Goal: Transaction & Acquisition: Obtain resource

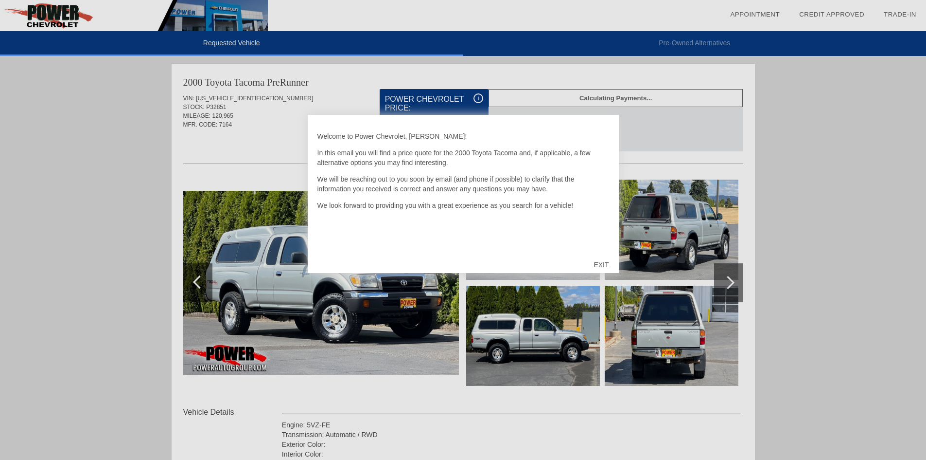
click at [588, 258] on div "EXIT" at bounding box center [601, 264] width 35 height 29
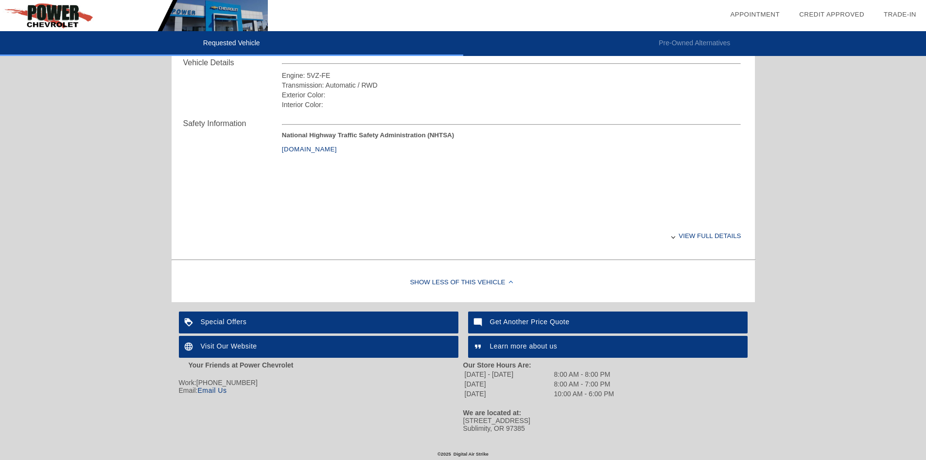
scroll to position [351, 0]
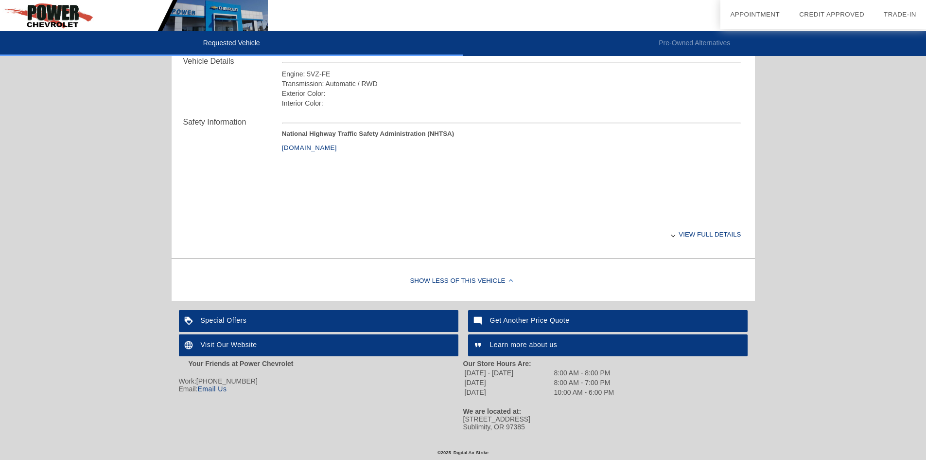
click at [221, 396] on div "Your Friends at Power Chevrolet Work: [PHONE_NUMBER] Email: Email Us" at bounding box center [321, 394] width 284 height 71
click at [224, 391] on link "Email Us" at bounding box center [211, 389] width 29 height 8
click at [623, 262] on div "Show Less of this Vehicle" at bounding box center [464, 281] width 584 height 39
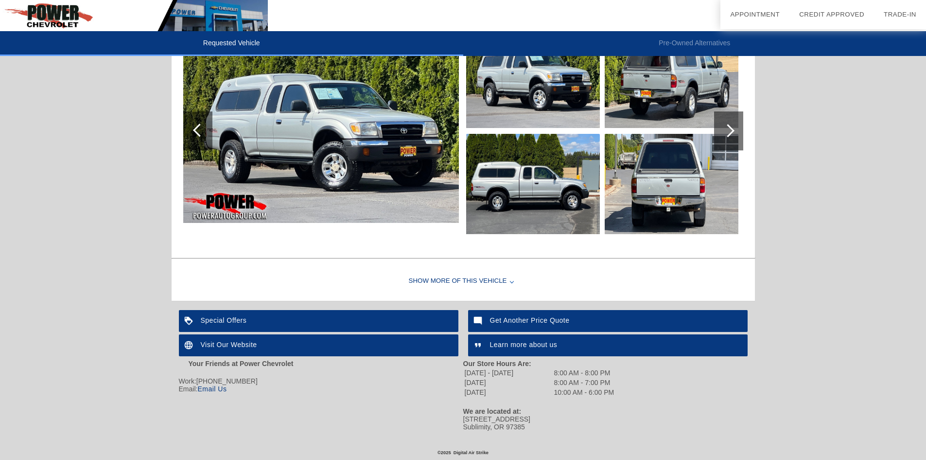
click at [223, 389] on link "Email Us" at bounding box center [211, 389] width 29 height 8
click at [218, 387] on link "Email Us" at bounding box center [211, 389] width 29 height 8
click at [211, 387] on link "Email Us" at bounding box center [211, 389] width 29 height 8
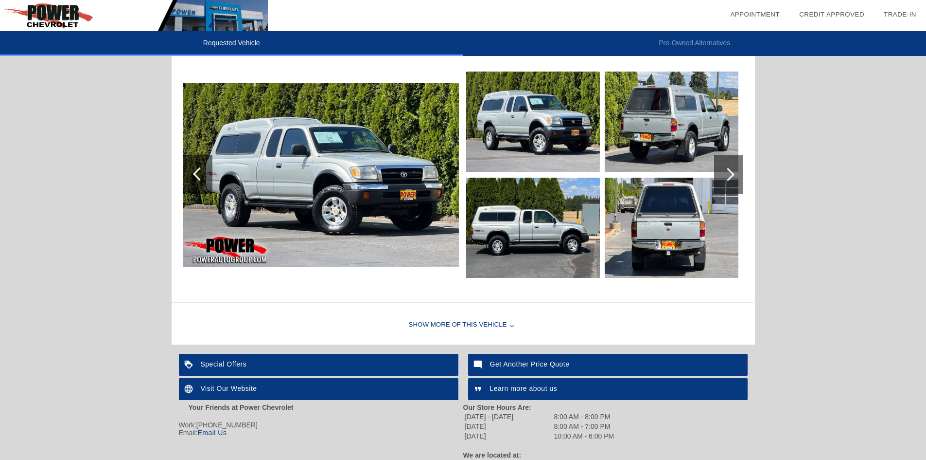
scroll to position [0, 0]
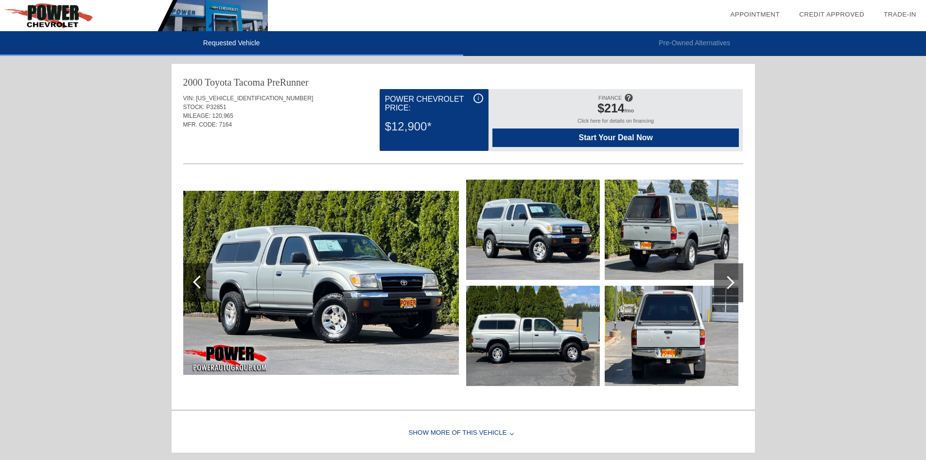
click at [608, 134] on span "Start Your Deal Now" at bounding box center [616, 137] width 222 height 9
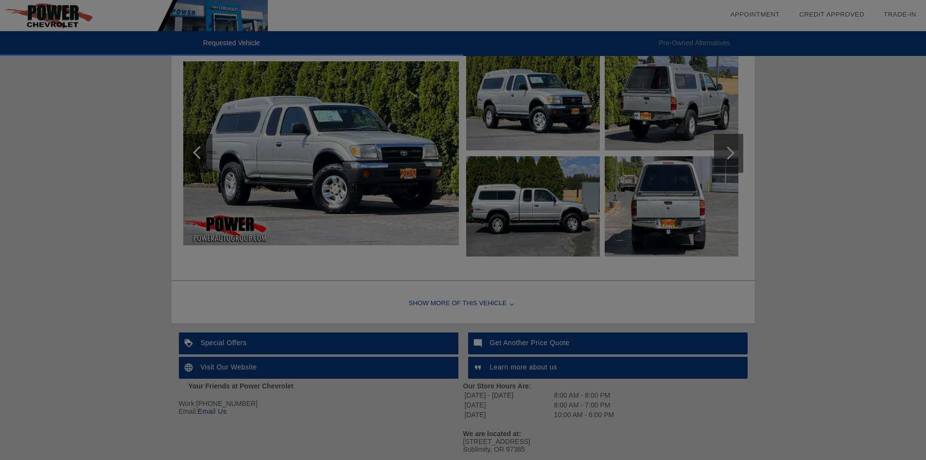
scroll to position [130, 0]
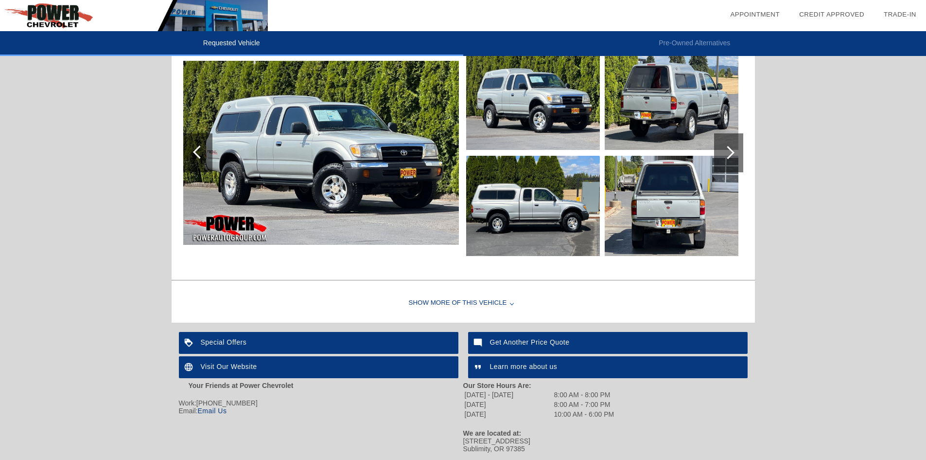
click at [513, 348] on div "Get Another Price Quote" at bounding box center [608, 343] width 280 height 22
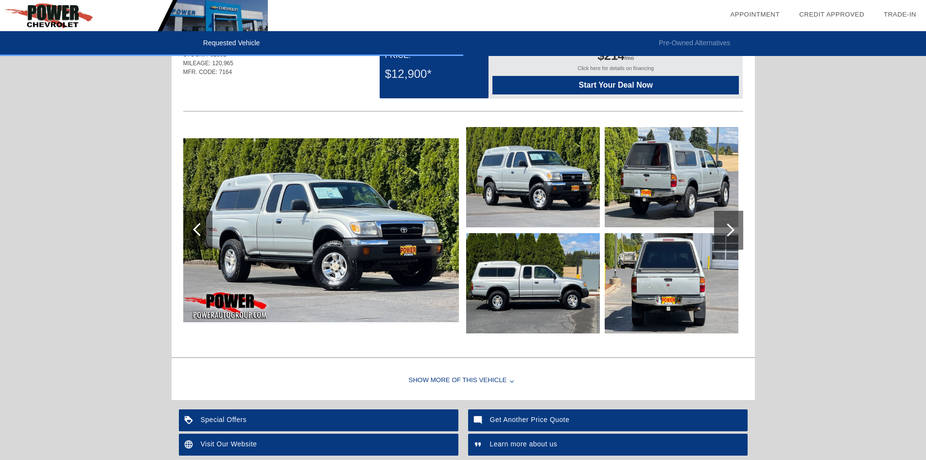
scroll to position [152, 0]
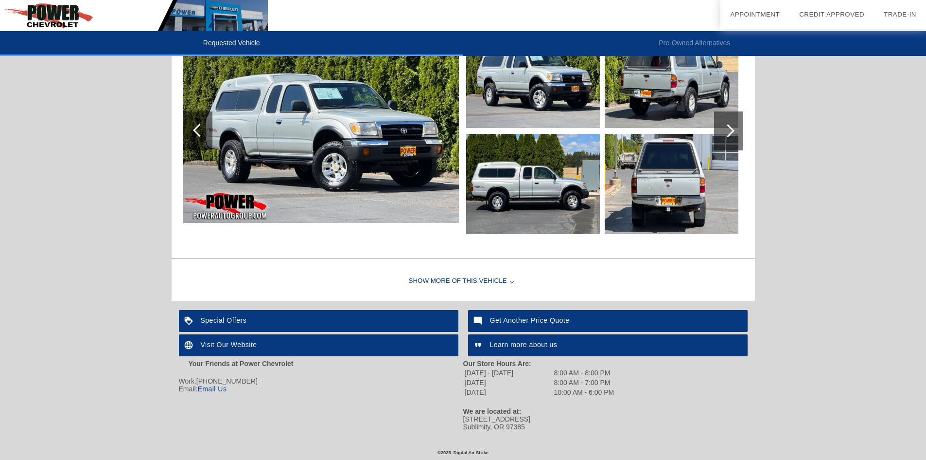
click at [467, 282] on div "Show More of this Vehicle" at bounding box center [464, 281] width 584 height 39
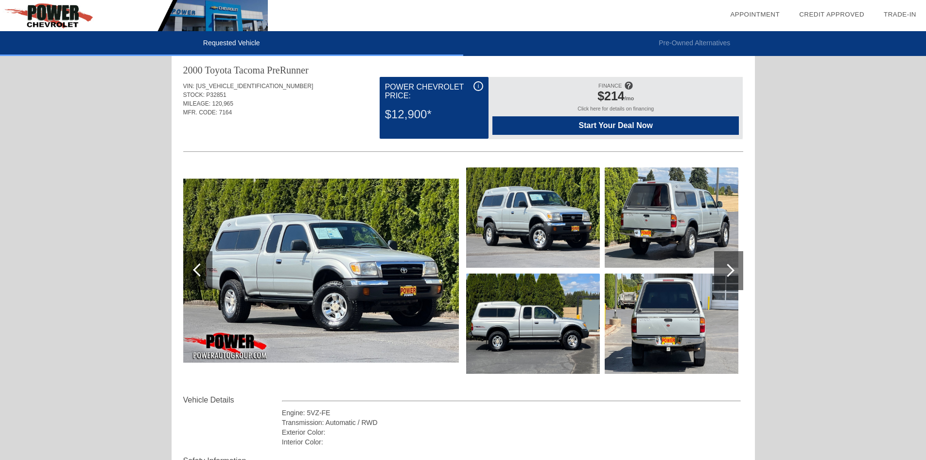
scroll to position [0, 0]
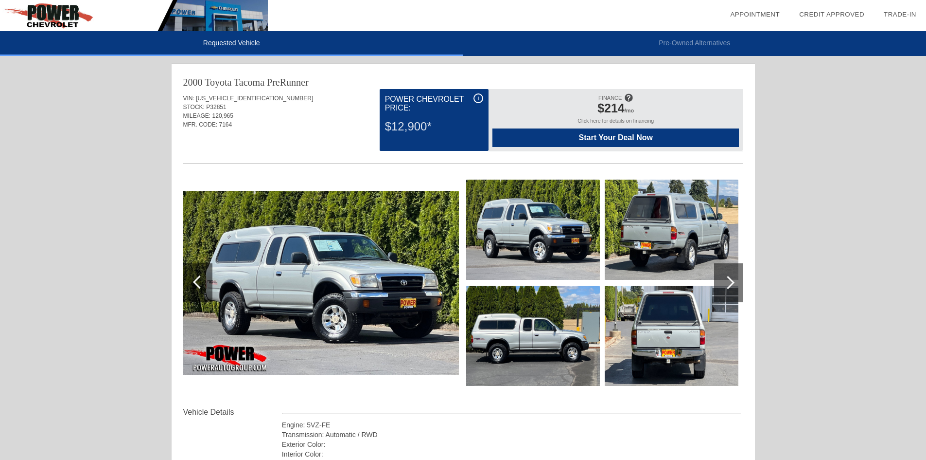
click at [198, 13] on img at bounding box center [134, 15] width 268 height 31
